Goal: Information Seeking & Learning: Learn about a topic

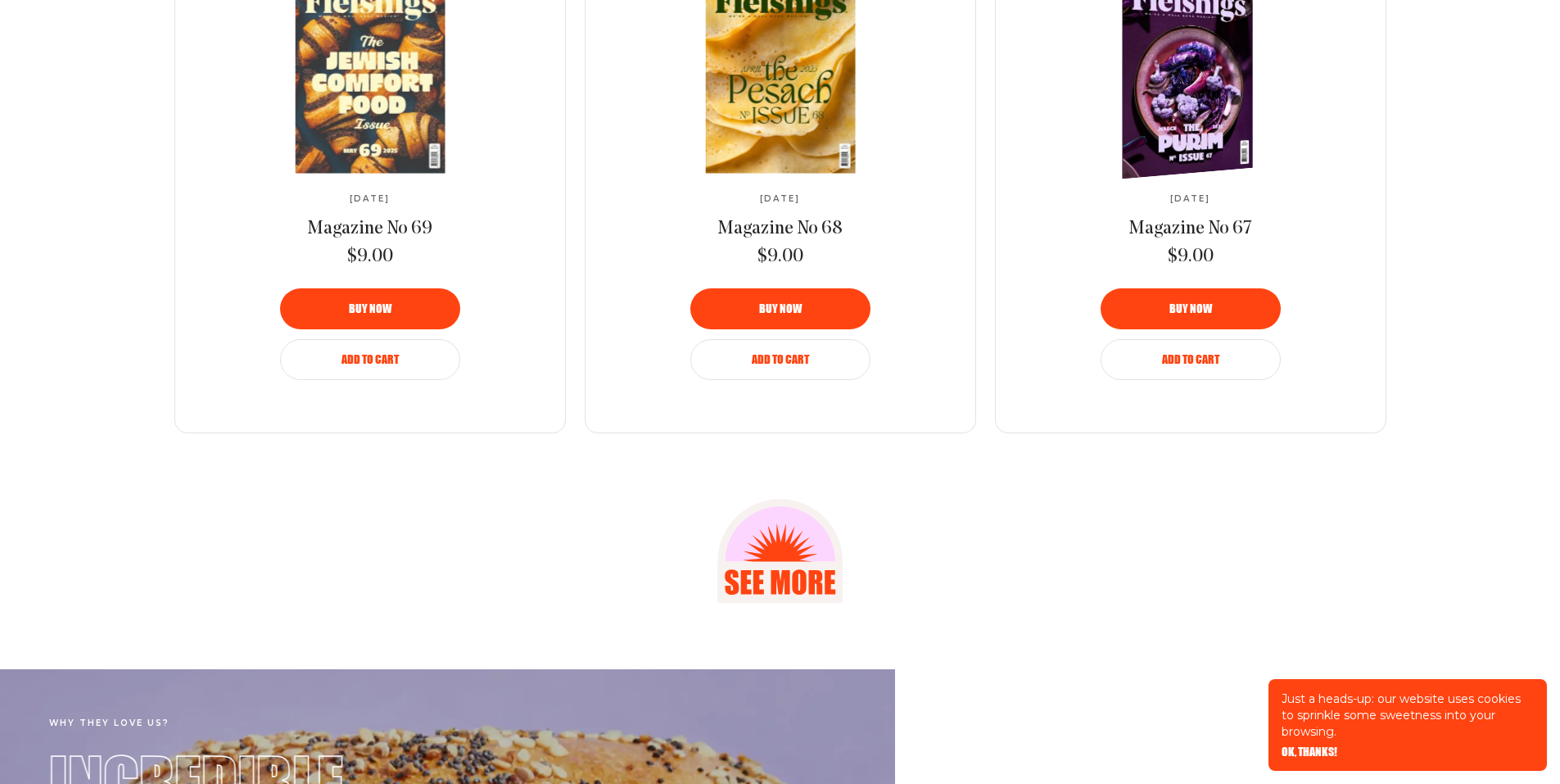
scroll to position [3002, 0]
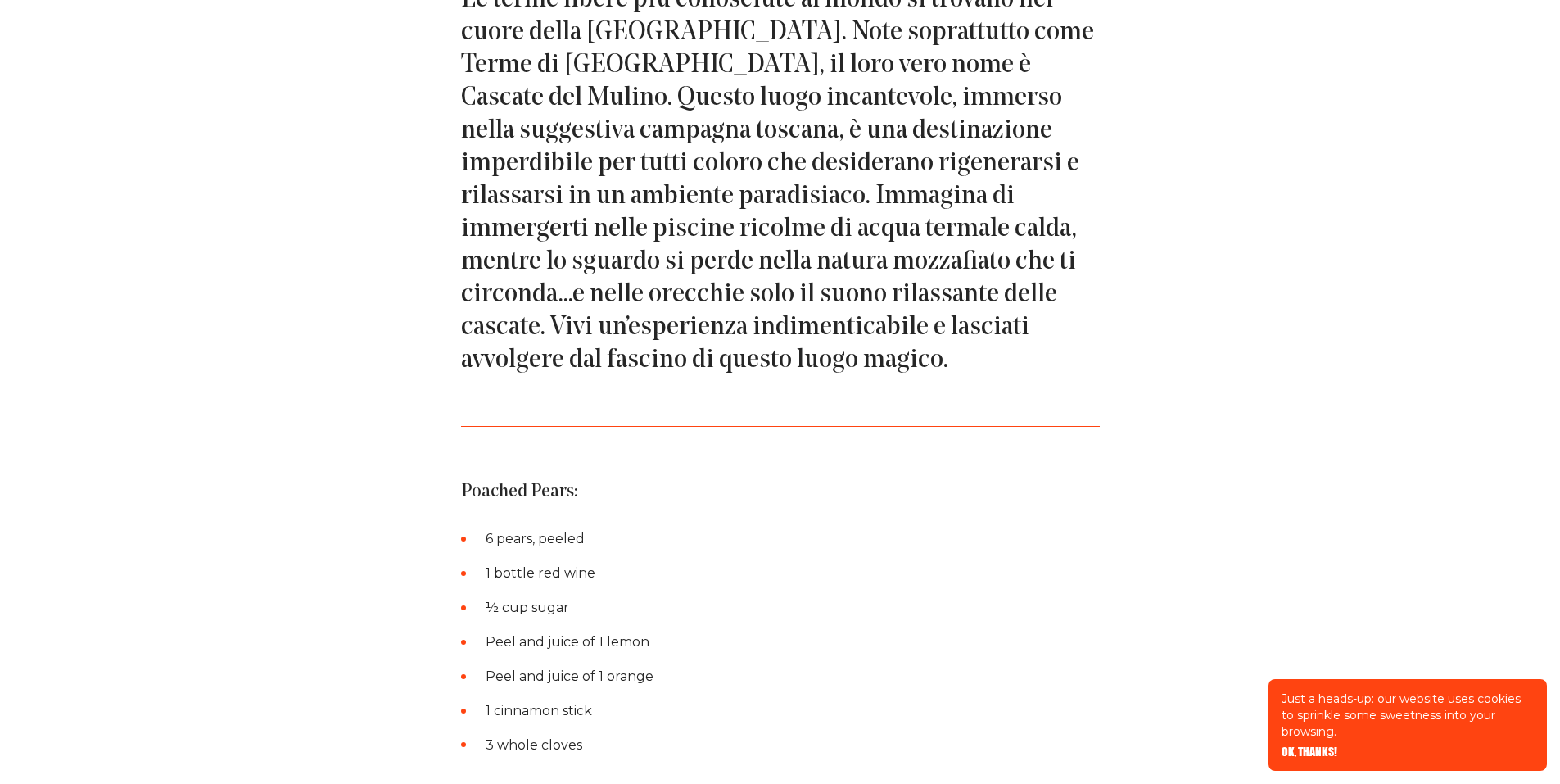
scroll to position [1091, 0]
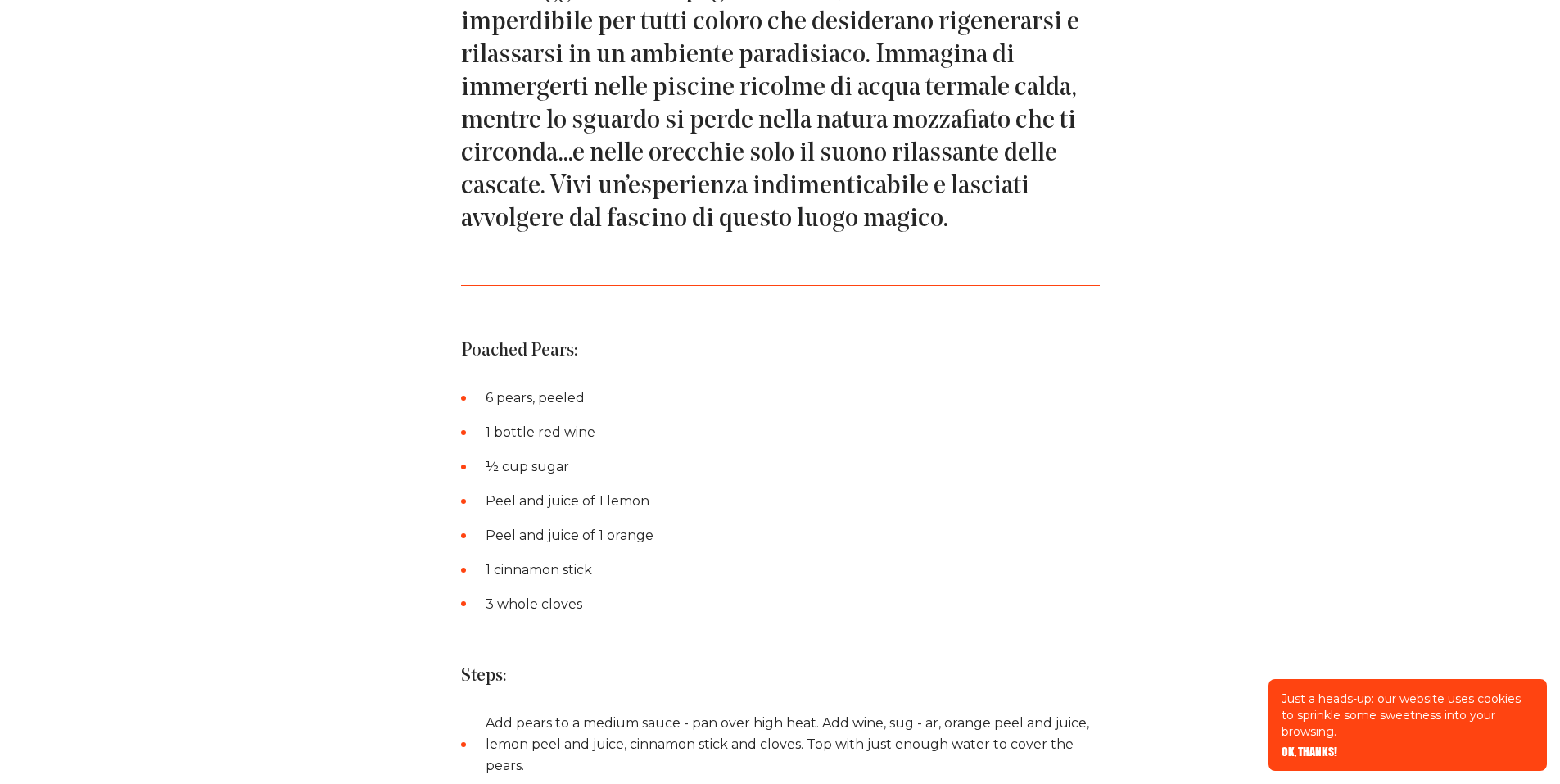
drag, startPoint x: 498, startPoint y: 364, endPoint x: 491, endPoint y: 350, distance: 15.7
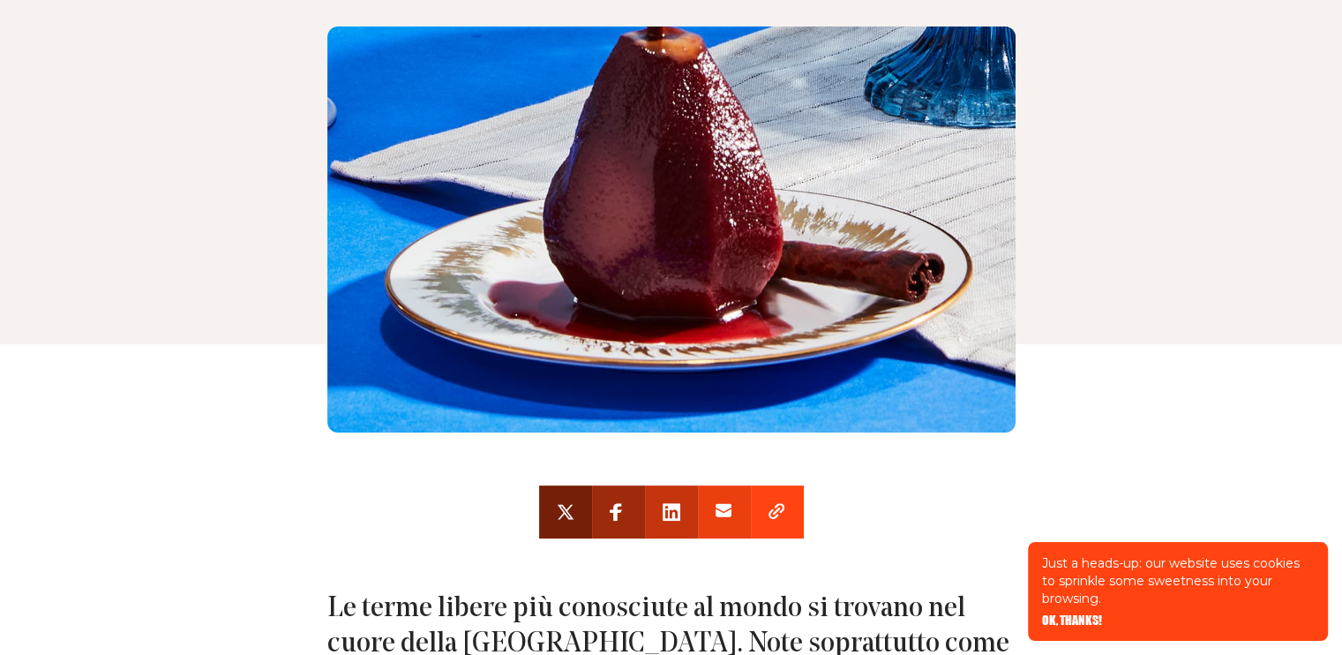
scroll to position [441, 0]
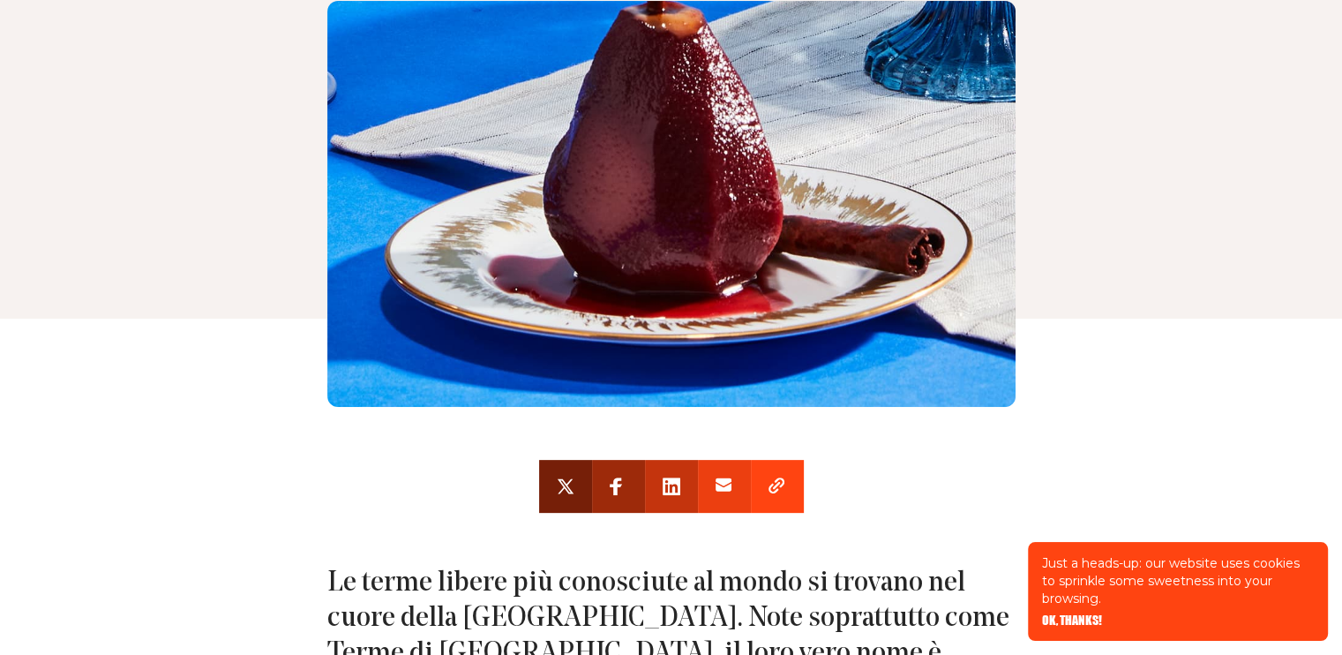
drag, startPoint x: 1239, startPoint y: 259, endPoint x: 751, endPoint y: 282, distance: 488.5
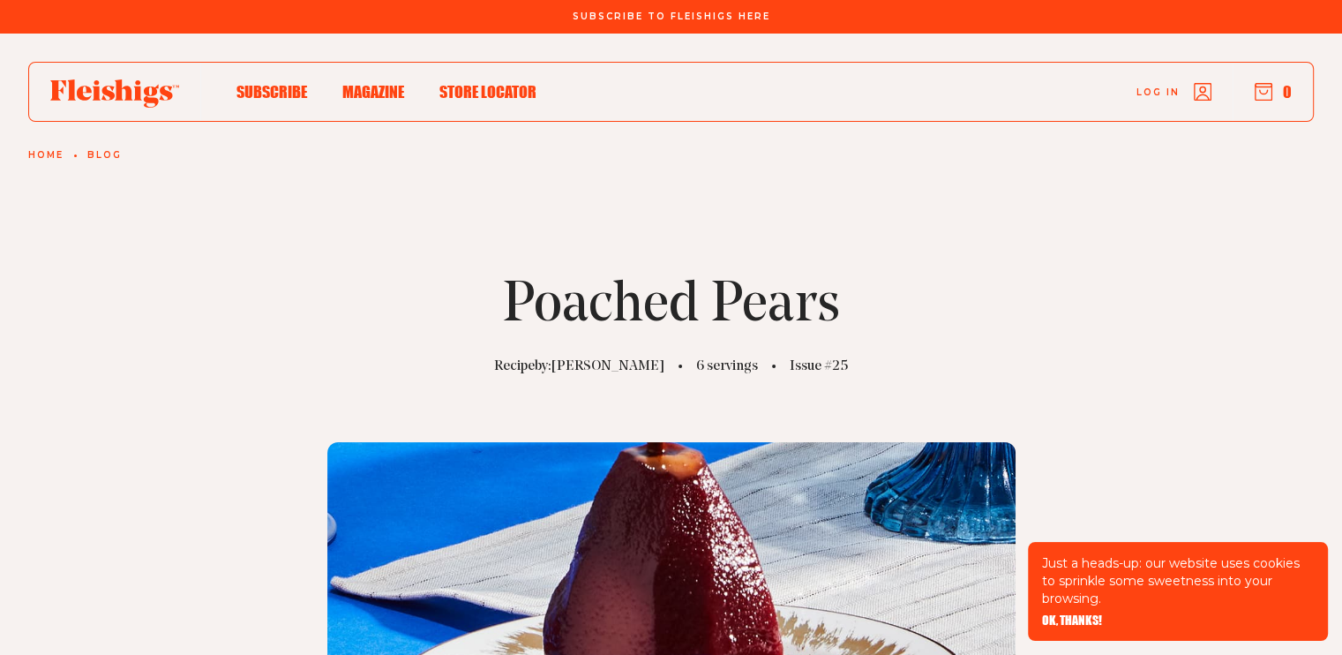
scroll to position [294, 0]
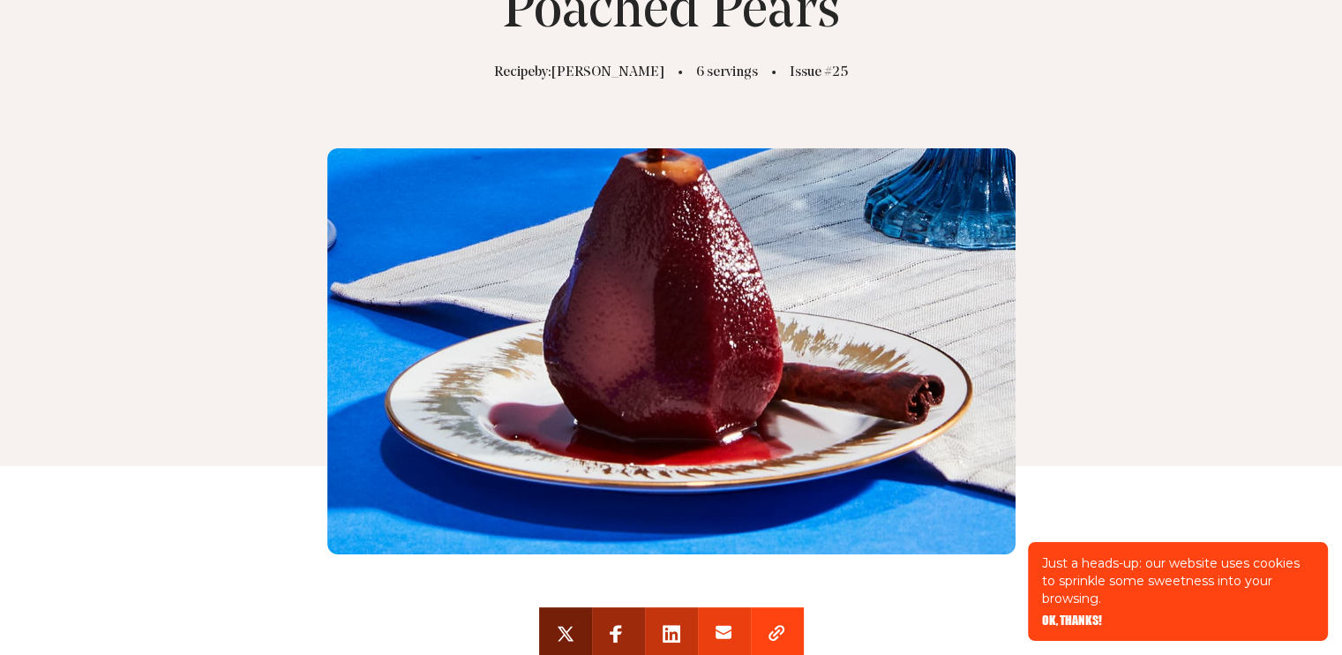
drag, startPoint x: 1320, startPoint y: 624, endPoint x: 568, endPoint y: 299, distance: 819.0
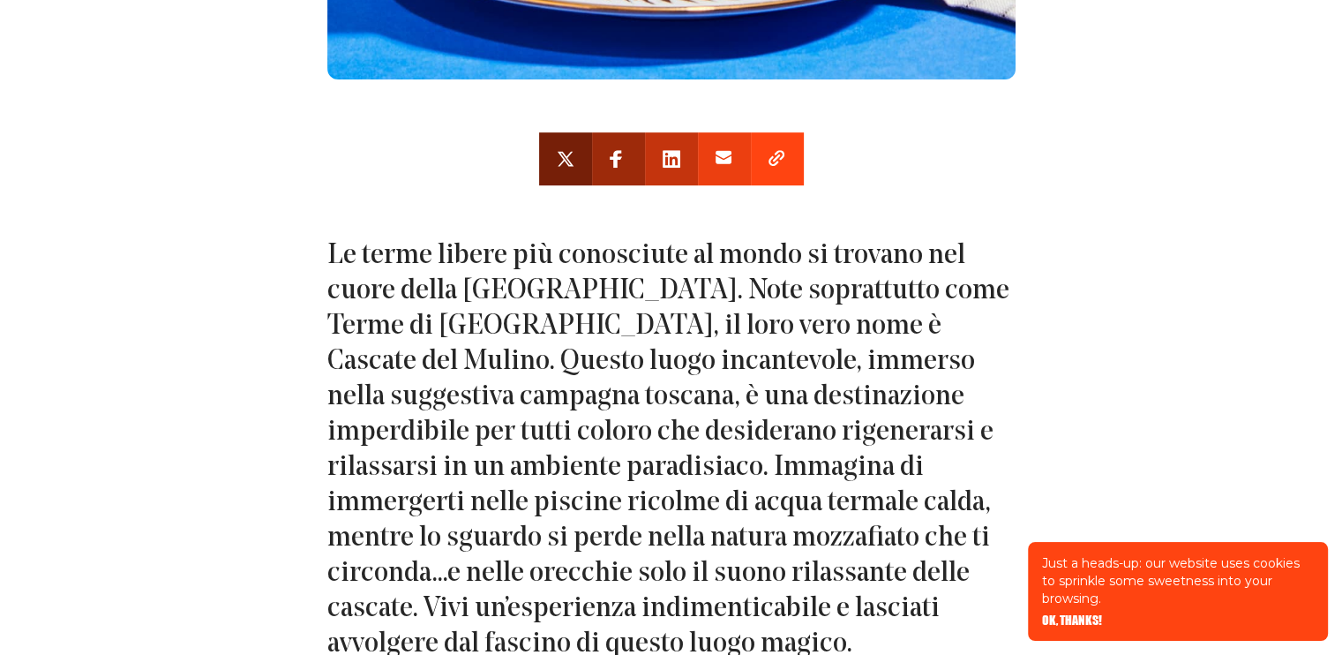
scroll to position [735, 0]
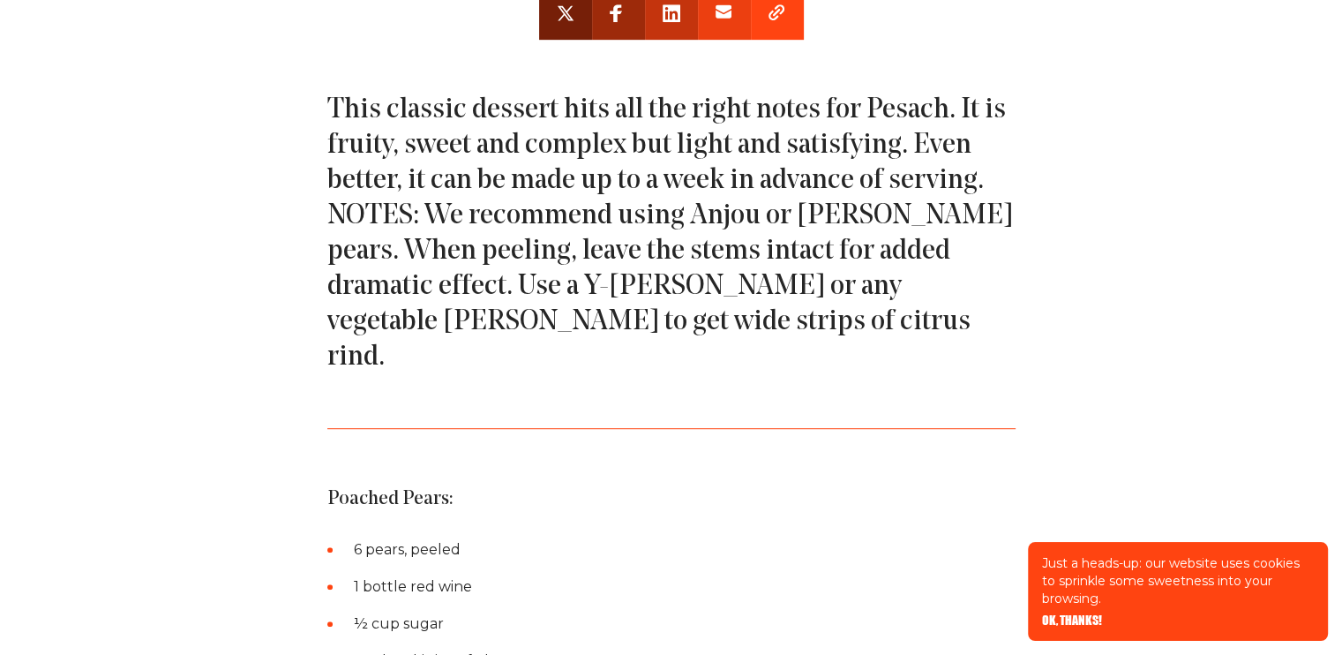
scroll to position [882, 0]
